Goal: Information Seeking & Learning: Learn about a topic

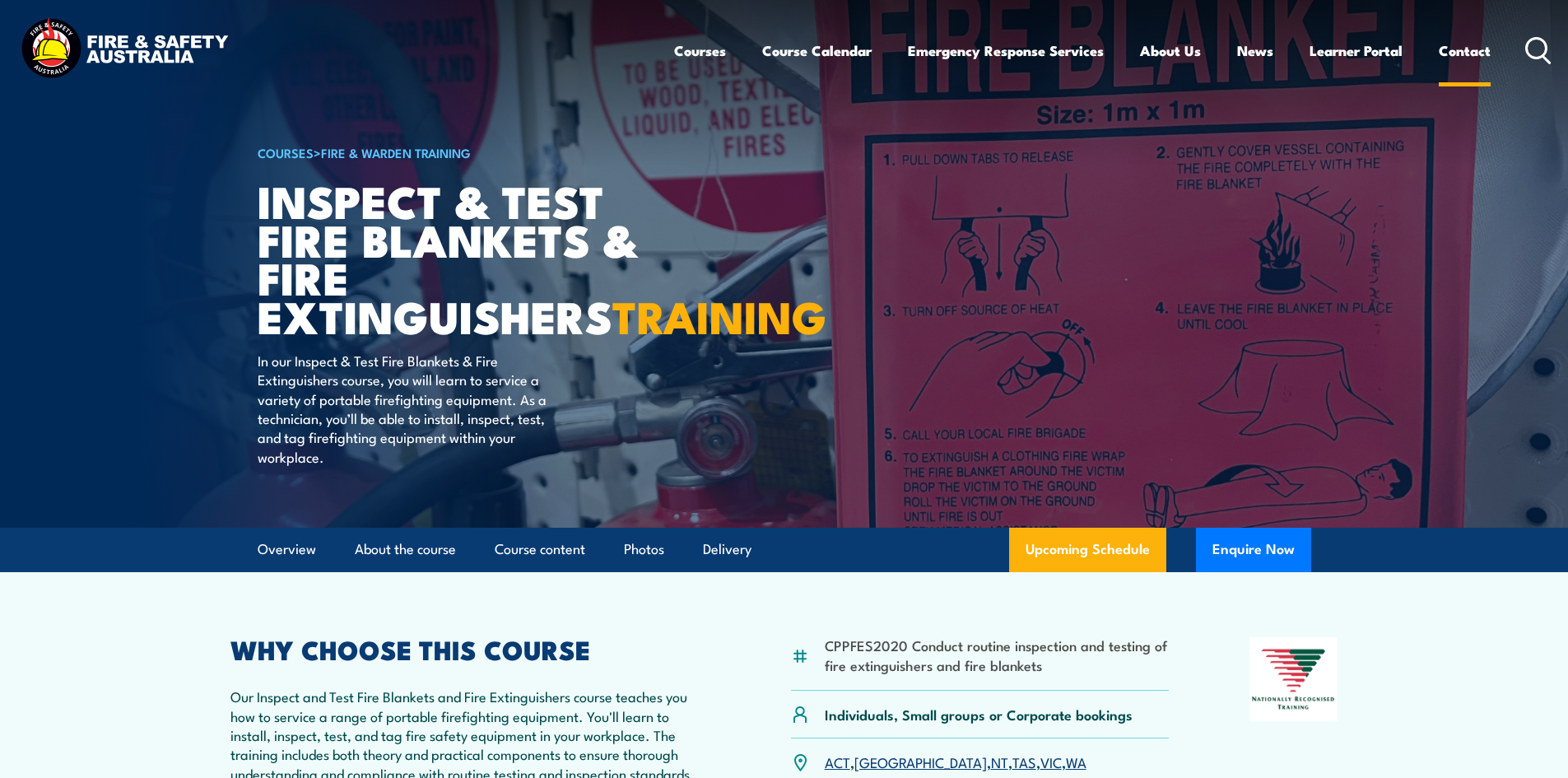
click at [1461, 55] on link "Contact" at bounding box center [1464, 50] width 52 height 43
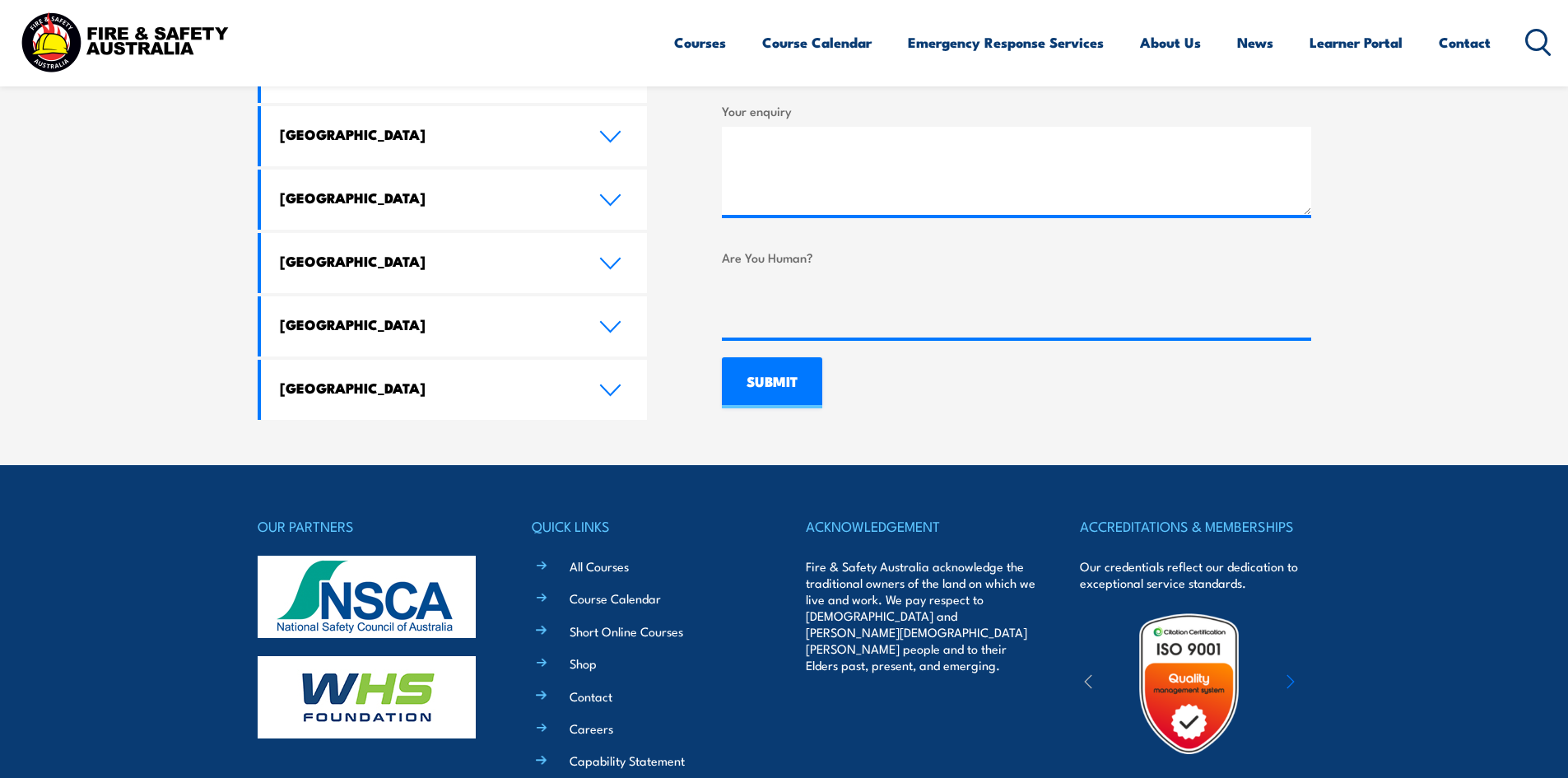
scroll to position [1252, 0]
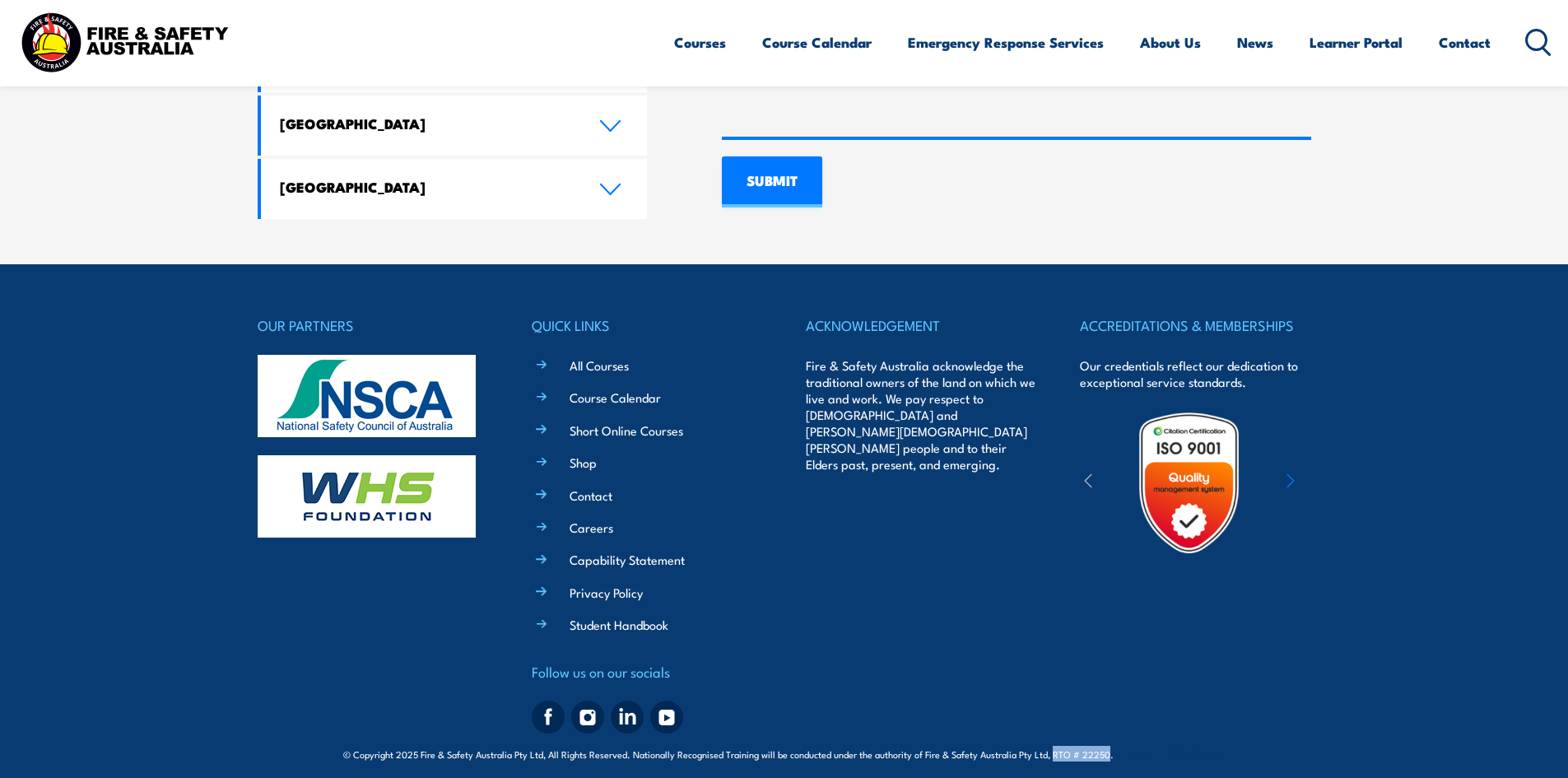
drag, startPoint x: 1051, startPoint y: 743, endPoint x: 1107, endPoint y: 746, distance: 56.1
click at [1107, 746] on span "© Copyright 2025 Fire & Safety Australia Pty Ltd, All Rights Reserved. National…" at bounding box center [784, 754] width 882 height 16
copy span "RTO # 22250"
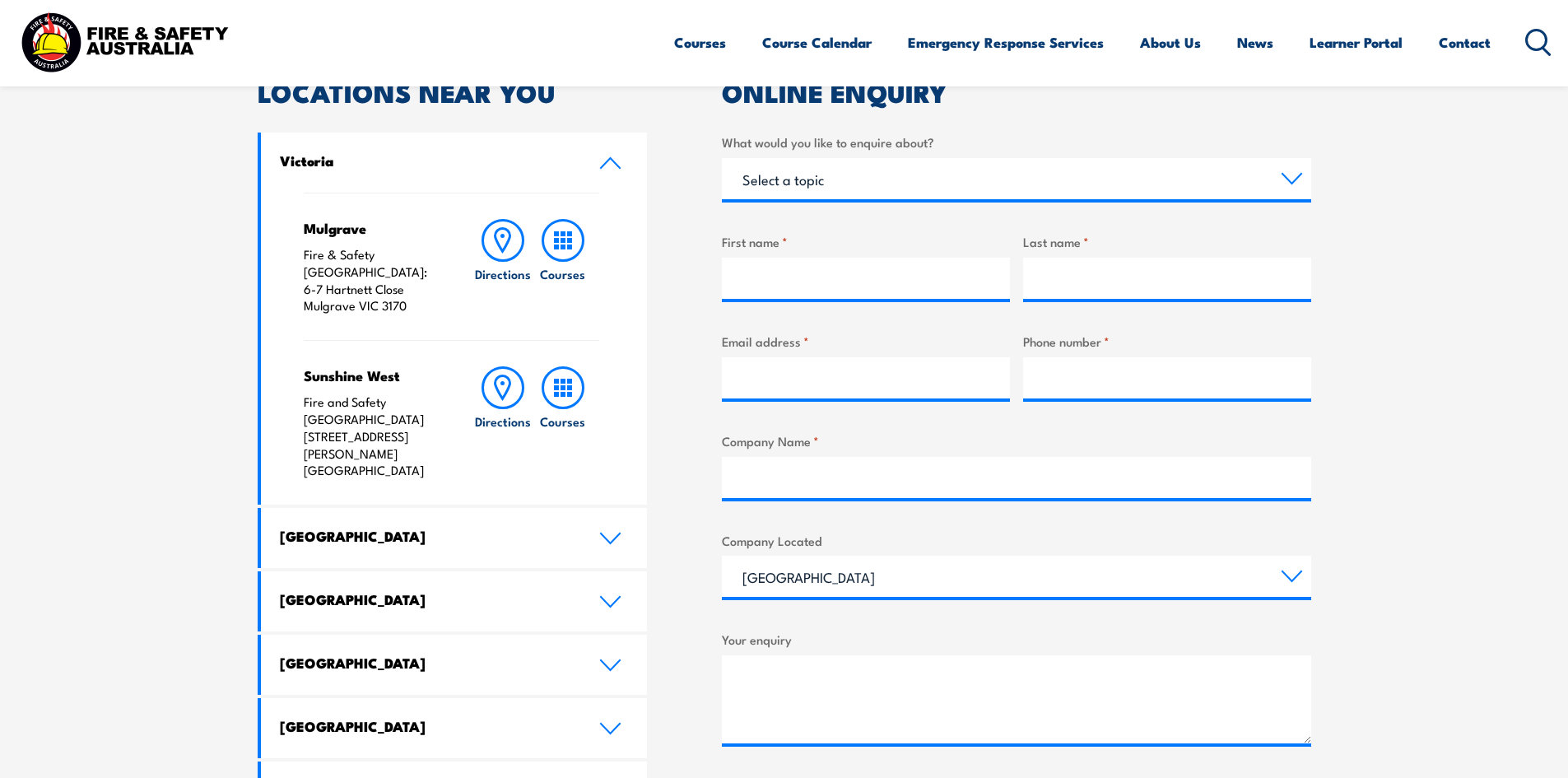
scroll to position [511, 0]
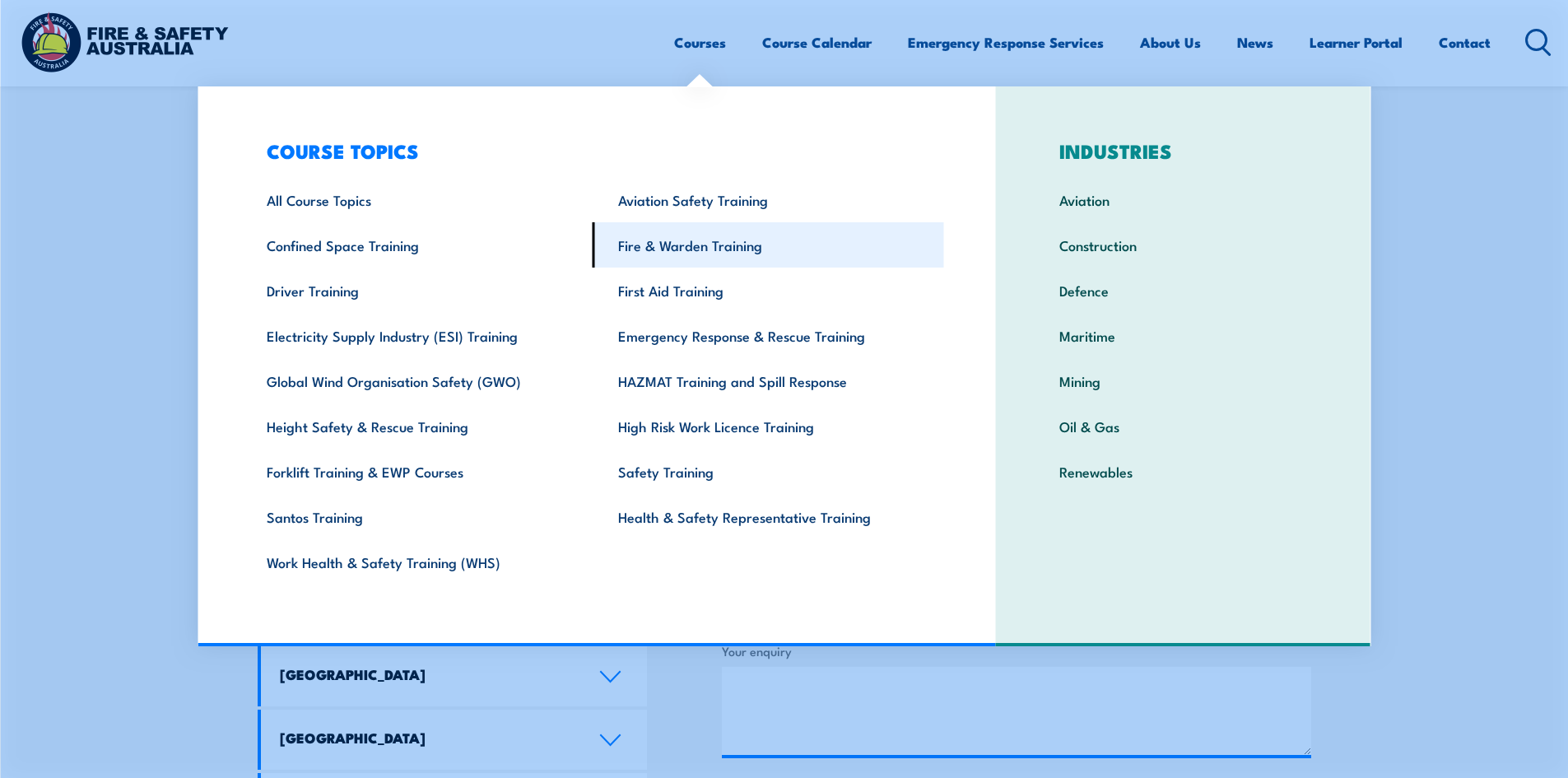
click at [731, 250] on link "Fire & Warden Training" at bounding box center [768, 245] width 351 height 45
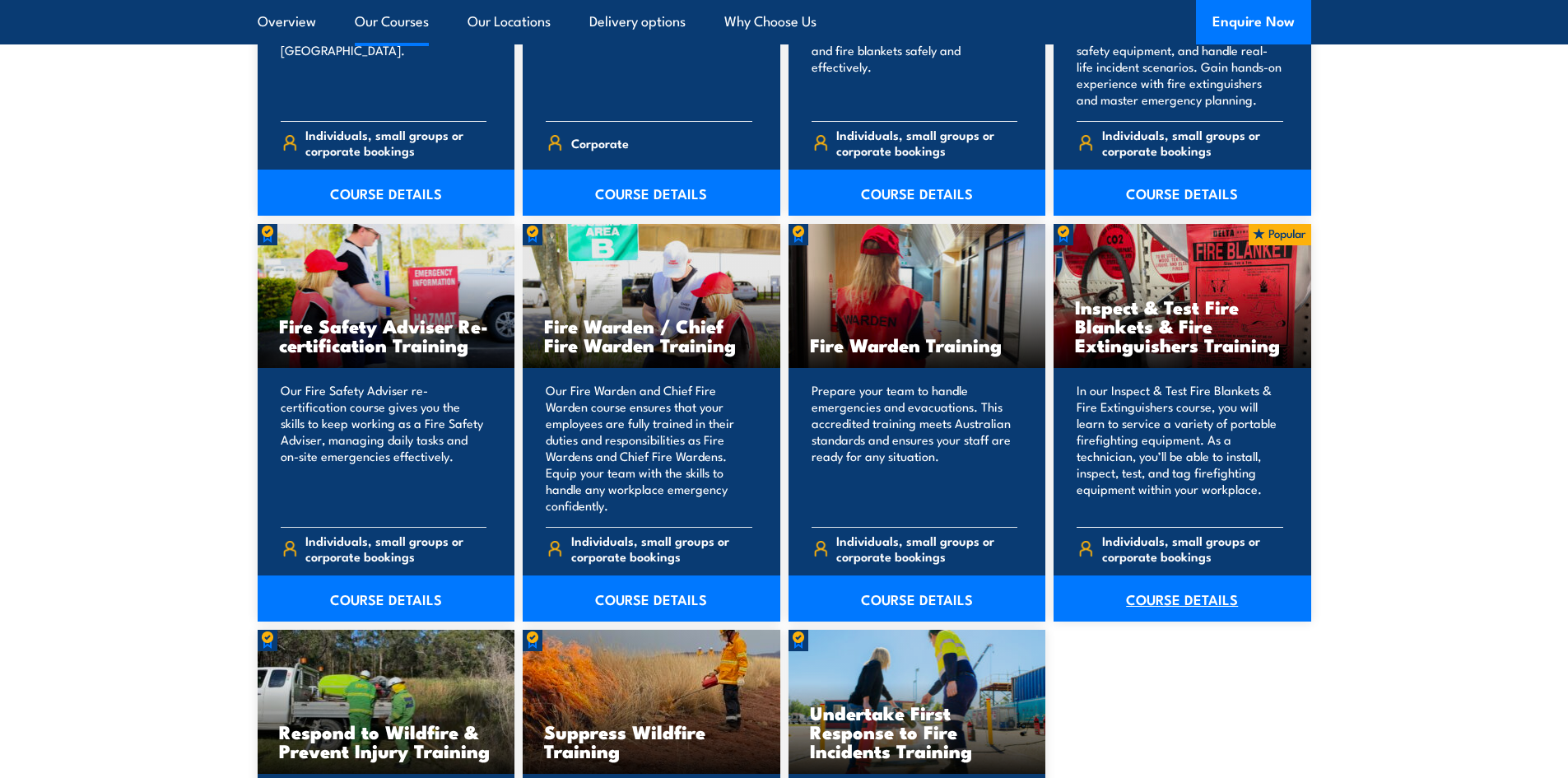
scroll to position [2058, 0]
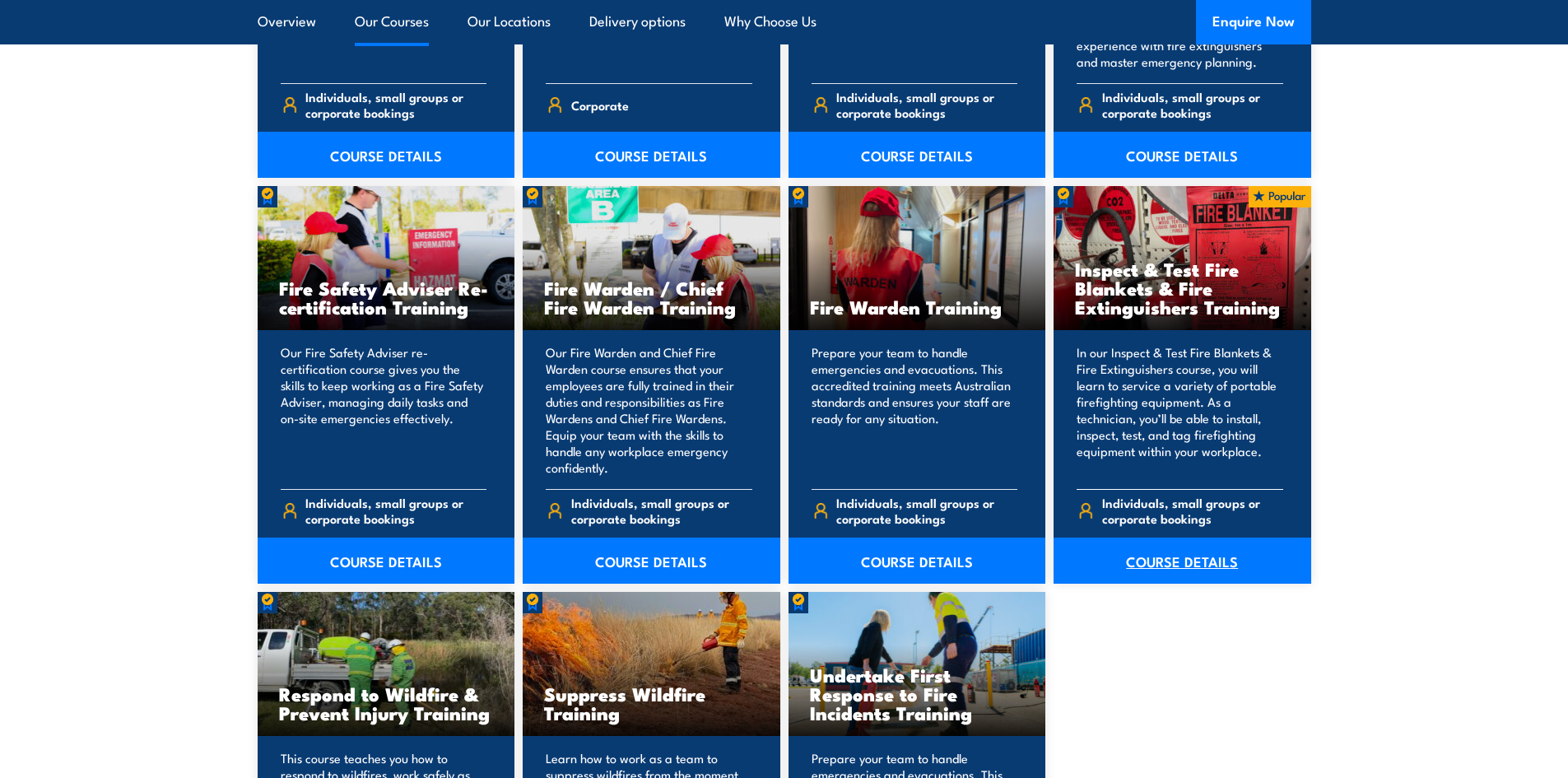
click at [1177, 562] on link "COURSE DETAILS" at bounding box center [1182, 560] width 258 height 46
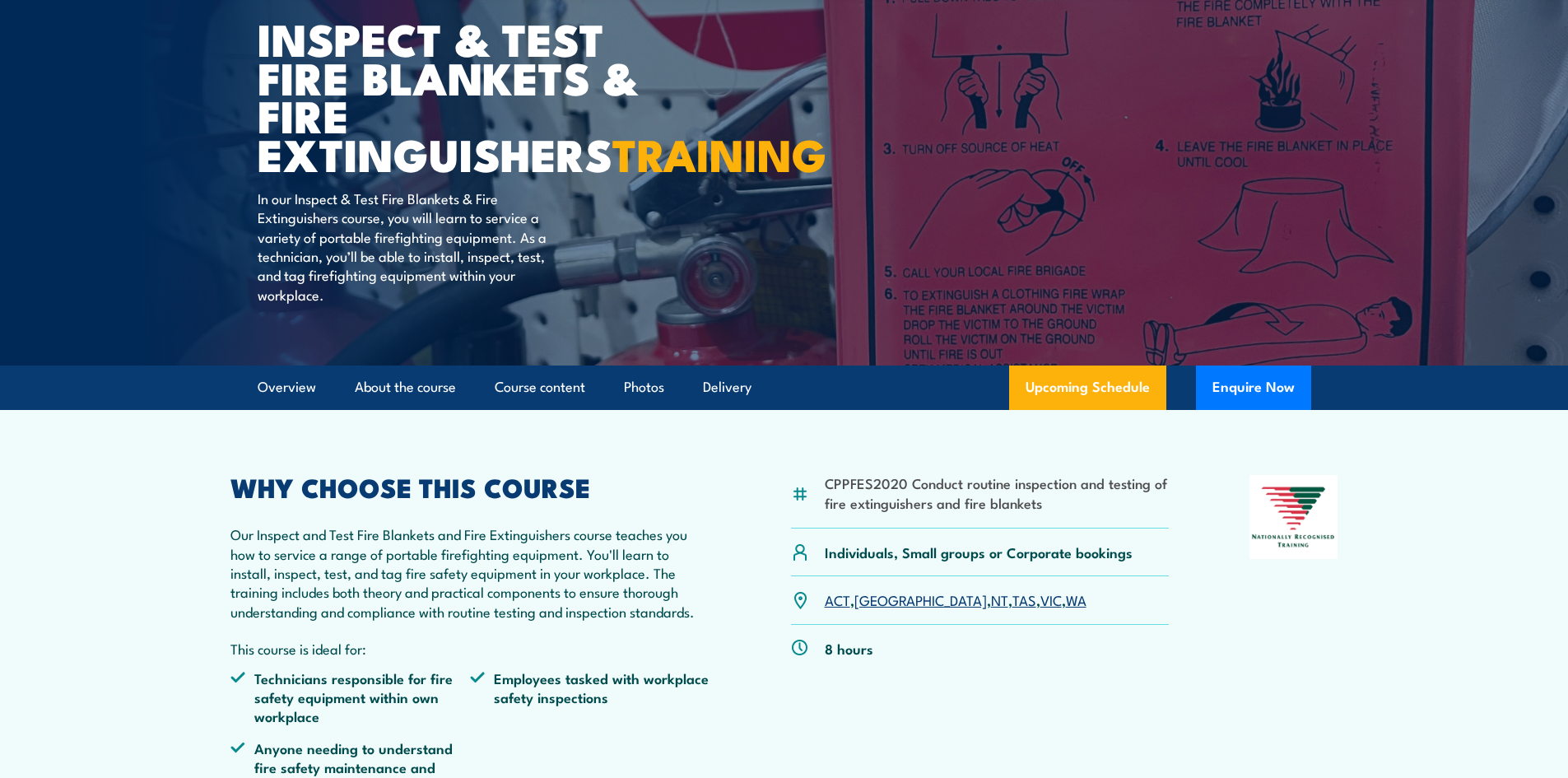
scroll to position [164, 0]
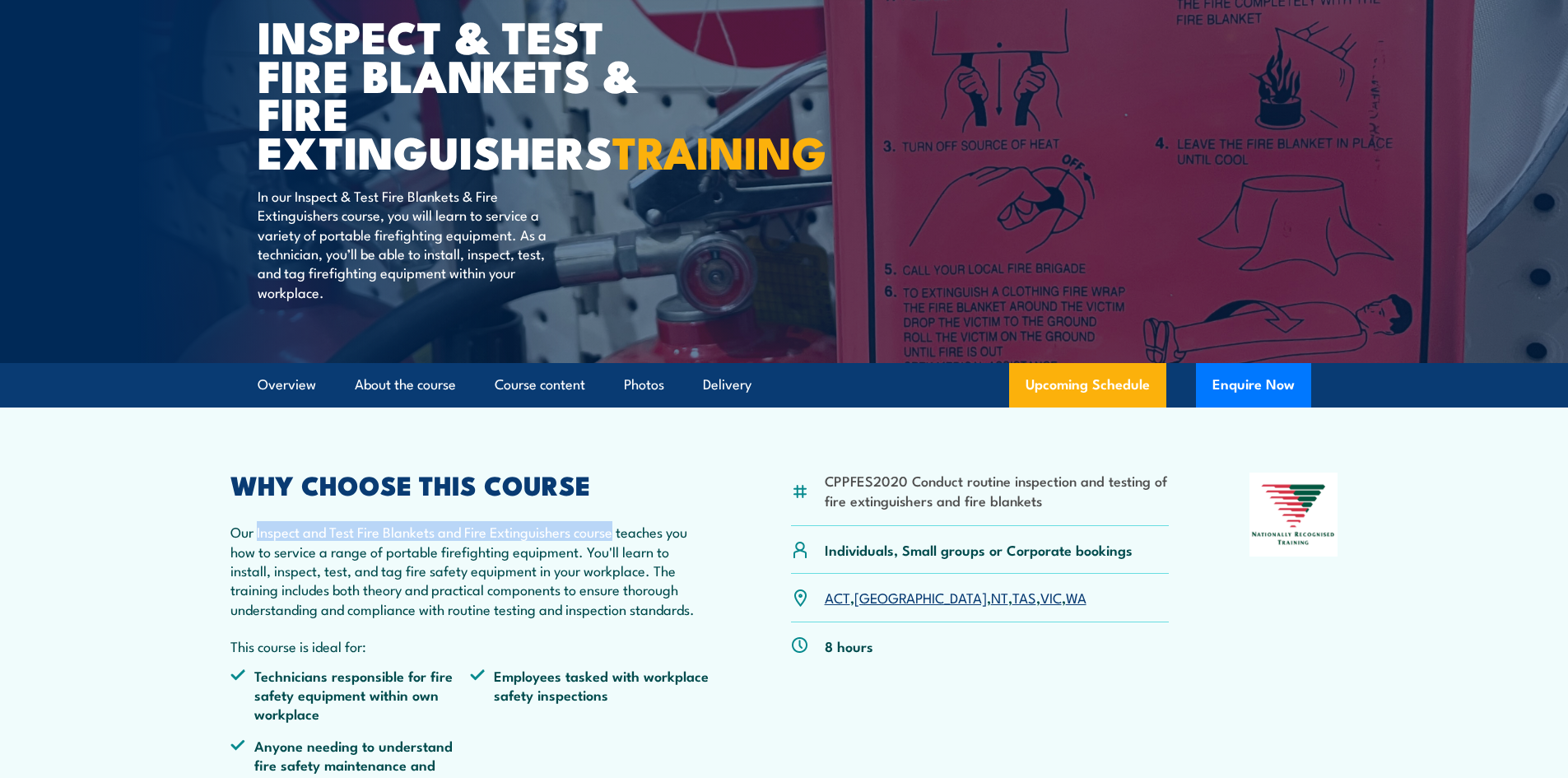
drag, startPoint x: 256, startPoint y: 572, endPoint x: 615, endPoint y: 575, distance: 359.0
click at [615, 575] on p "Our Inspect and Test Fire Blankets and Fire Extinguishers course teaches you ho…" at bounding box center [470, 569] width 480 height 96
copy p "Inspect and Test Fire Blankets and Fire Extinguishers course"
